Goal: Check status

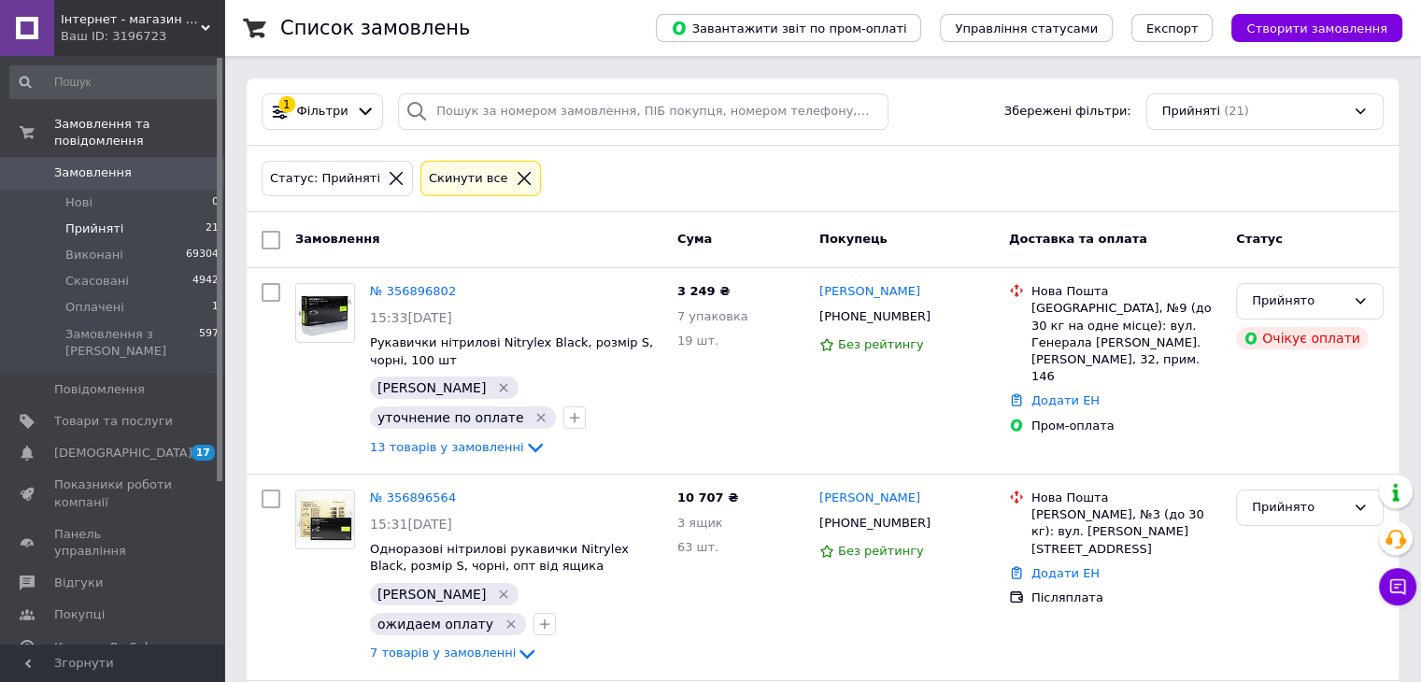
click at [120, 216] on li "Прийняті 21" at bounding box center [115, 229] width 230 height 26
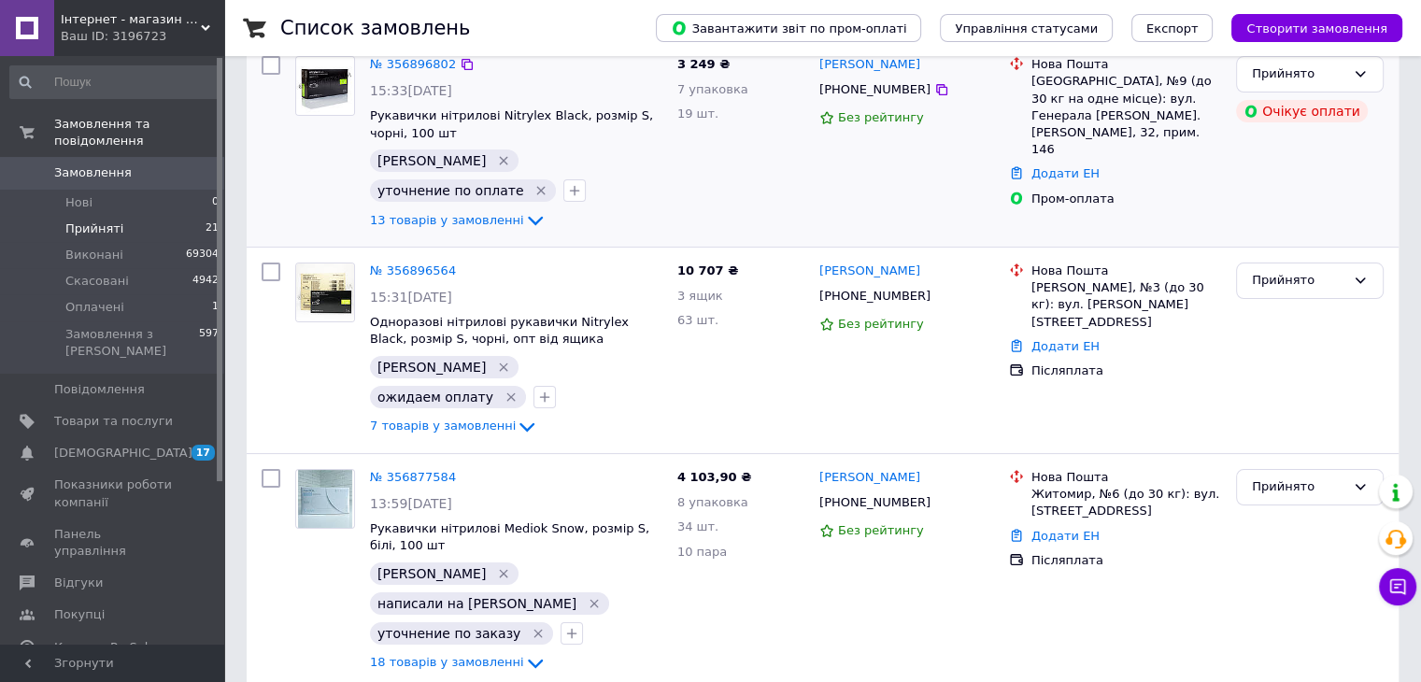
scroll to position [280, 0]
